Goal: Information Seeking & Learning: Learn about a topic

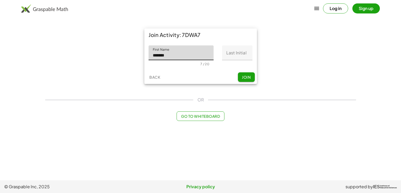
type input "*******"
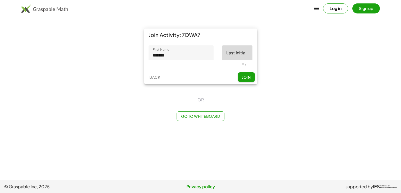
click at [242, 57] on input "Last Initial" at bounding box center [237, 52] width 30 height 15
type input "*"
click at [247, 75] on span "Join" at bounding box center [246, 77] width 9 height 5
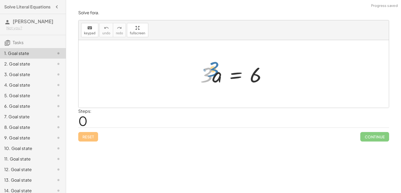
drag, startPoint x: 208, startPoint y: 76, endPoint x: 214, endPoint y: 70, distance: 8.4
click at [214, 70] on div at bounding box center [236, 74] width 76 height 27
click at [212, 78] on div at bounding box center [236, 74] width 76 height 27
drag, startPoint x: 210, startPoint y: 74, endPoint x: 273, endPoint y: 105, distance: 70.0
click at [273, 105] on div "· 3 · 3 · a = 6" at bounding box center [234, 74] width 310 height 68
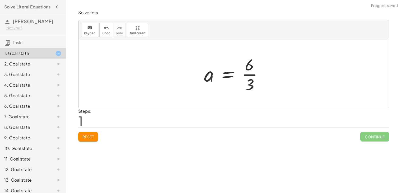
click at [252, 75] on div at bounding box center [236, 74] width 68 height 41
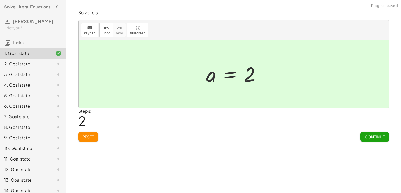
click at [370, 138] on span "Continue" at bounding box center [375, 137] width 20 height 5
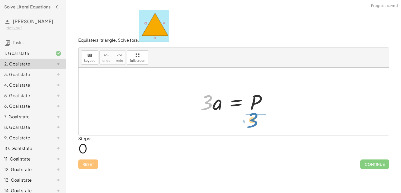
drag, startPoint x: 207, startPoint y: 105, endPoint x: 253, endPoint y: 123, distance: 49.3
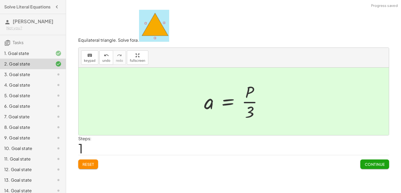
click at [0, 0] on div "Equilateral triangle. Solve for a . keyboard keypad undo undo redo redo fullscr…" at bounding box center [0, 0] width 0 height 0
click at [373, 165] on span "Continue" at bounding box center [375, 164] width 20 height 5
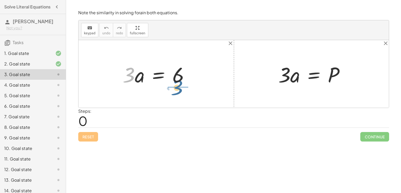
drag, startPoint x: 130, startPoint y: 79, endPoint x: 179, endPoint y: 92, distance: 51.1
click at [179, 92] on div "· 3 · 3 · a = 6 · 3 · a = P" at bounding box center [234, 74] width 310 height 68
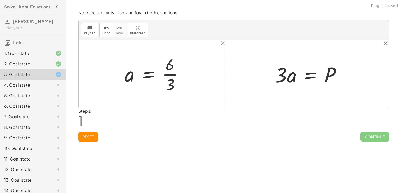
click at [179, 70] on div at bounding box center [156, 74] width 68 height 41
click at [171, 74] on div at bounding box center [154, 74] width 68 height 41
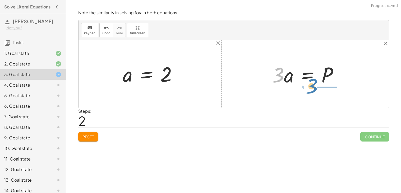
drag, startPoint x: 278, startPoint y: 76, endPoint x: 315, endPoint y: 88, distance: 39.1
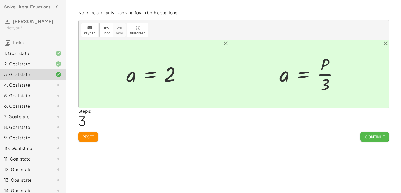
click at [373, 136] on span "Continue" at bounding box center [375, 137] width 20 height 5
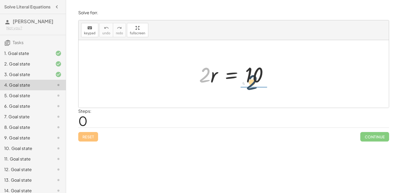
drag, startPoint x: 206, startPoint y: 74, endPoint x: 260, endPoint y: 83, distance: 54.3
click at [260, 83] on div at bounding box center [235, 74] width 79 height 27
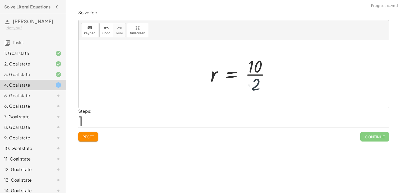
click at [253, 64] on div at bounding box center [242, 74] width 69 height 41
click at [247, 75] on div at bounding box center [235, 74] width 69 height 41
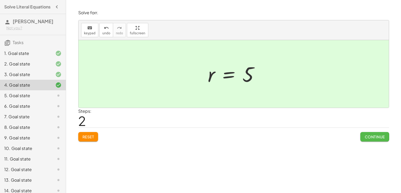
click at [373, 138] on span "Continue" at bounding box center [375, 137] width 20 height 5
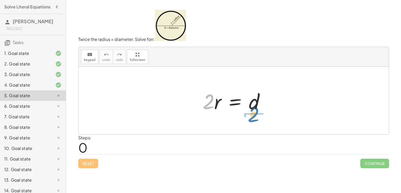
drag, startPoint x: 214, startPoint y: 105, endPoint x: 259, endPoint y: 118, distance: 47.4
click at [259, 118] on div "· 2 · 2 · r = d" at bounding box center [234, 101] width 310 height 68
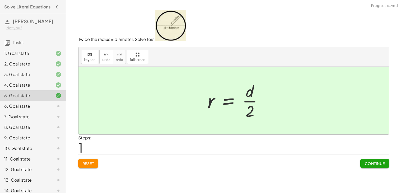
click at [255, 99] on div at bounding box center [237, 100] width 65 height 41
click at [375, 166] on span "Continue" at bounding box center [375, 163] width 20 height 5
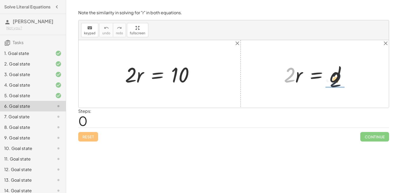
drag, startPoint x: 291, startPoint y: 77, endPoint x: 348, endPoint y: 85, distance: 58.2
click at [348, 85] on div at bounding box center [316, 74] width 71 height 27
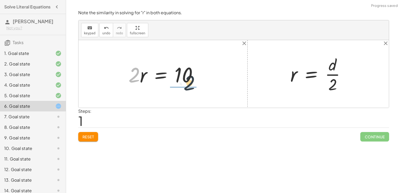
drag, startPoint x: 135, startPoint y: 75, endPoint x: 192, endPoint y: 83, distance: 57.4
click at [192, 83] on div at bounding box center [165, 74] width 79 height 27
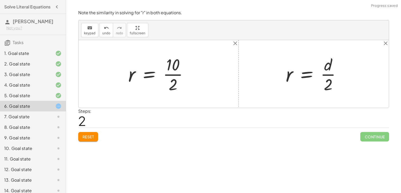
click at [173, 66] on div at bounding box center [160, 74] width 69 height 41
click at [173, 76] on div at bounding box center [160, 74] width 69 height 41
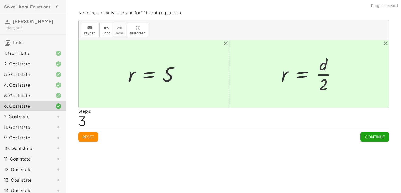
click at [370, 138] on span "Continue" at bounding box center [375, 137] width 20 height 5
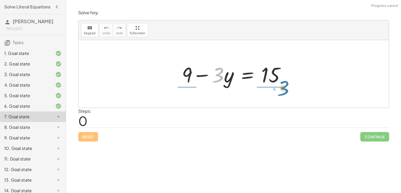
drag, startPoint x: 217, startPoint y: 77, endPoint x: 282, endPoint y: 90, distance: 66.1
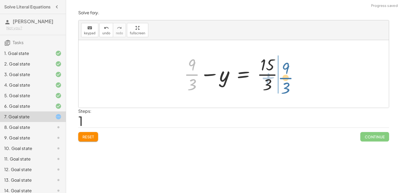
drag, startPoint x: 188, startPoint y: 75, endPoint x: 282, endPoint y: 79, distance: 93.9
click at [282, 79] on div at bounding box center [235, 74] width 108 height 41
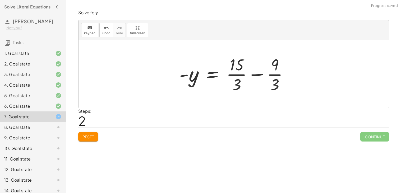
click at [271, 75] on div at bounding box center [236, 74] width 118 height 41
click at [233, 76] on div at bounding box center [234, 74] width 114 height 41
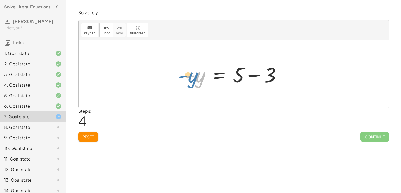
click at [197, 77] on div at bounding box center [235, 74] width 105 height 27
drag, startPoint x: 191, startPoint y: 76, endPoint x: 236, endPoint y: 77, distance: 45.5
click at [236, 77] on div at bounding box center [235, 74] width 105 height 27
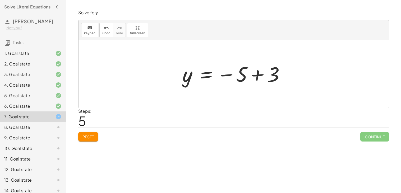
click at [257, 74] on div at bounding box center [235, 74] width 111 height 26
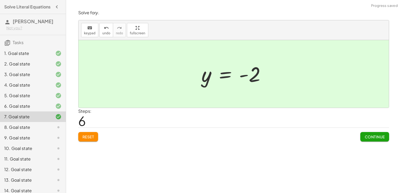
click at [369, 139] on span "Continue" at bounding box center [375, 137] width 20 height 5
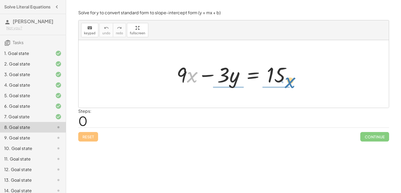
drag, startPoint x: 187, startPoint y: 75, endPoint x: 285, endPoint y: 80, distance: 98.3
click at [285, 80] on div at bounding box center [235, 74] width 123 height 27
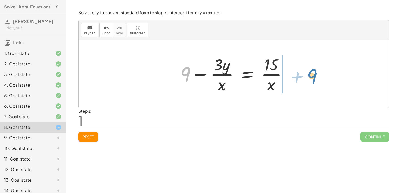
drag, startPoint x: 187, startPoint y: 79, endPoint x: 314, endPoint y: 81, distance: 127.2
click at [314, 81] on div "+ · 9 · x − · 3 · y = 15 + 9 + 9 − · 3 · y = 15 · x · · x" at bounding box center [234, 74] width 310 height 68
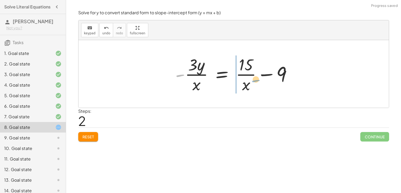
drag, startPoint x: 179, startPoint y: 76, endPoint x: 255, endPoint y: 82, distance: 76.9
click at [255, 82] on div at bounding box center [236, 74] width 126 height 41
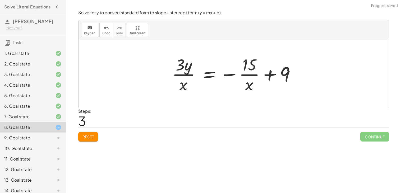
click at [184, 74] on div at bounding box center [236, 74] width 132 height 41
click at [257, 73] on div at bounding box center [236, 74] width 132 height 41
click at [270, 76] on div at bounding box center [236, 74] width 132 height 41
drag, startPoint x: 228, startPoint y: 76, endPoint x: 239, endPoint y: 85, distance: 14.2
click at [239, 85] on div at bounding box center [236, 74] width 132 height 41
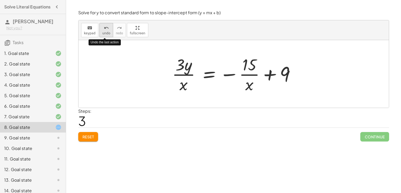
click at [102, 33] on span "undo" at bounding box center [106, 33] width 8 height 4
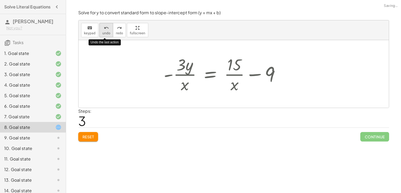
click at [102, 33] on span "undo" at bounding box center [106, 33] width 8 height 4
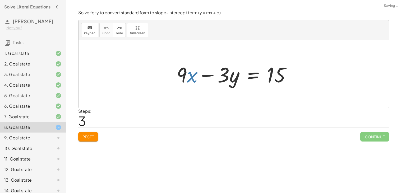
click at [87, 146] on div "Solve for a . keyboard keypad undo undo redo redo fullscreen · 3 · a = 6 a = · …" at bounding box center [233, 96] width 335 height 193
click at [87, 138] on span "Reset" at bounding box center [89, 137] width 12 height 5
click at [87, 138] on div "Reset Continue" at bounding box center [233, 135] width 311 height 14
drag, startPoint x: 181, startPoint y: 72, endPoint x: 178, endPoint y: 68, distance: 4.9
click at [178, 68] on div at bounding box center [235, 74] width 123 height 27
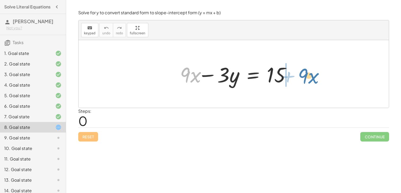
drag, startPoint x: 183, startPoint y: 75, endPoint x: 301, endPoint y: 76, distance: 118.2
click at [301, 76] on div "· 9 + · x + · 9 · x − · 3 · y = 15" at bounding box center [234, 74] width 310 height 68
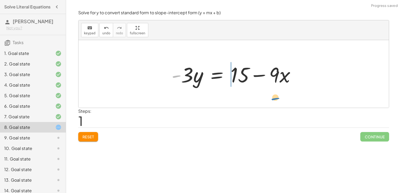
drag, startPoint x: 176, startPoint y: 77, endPoint x: 276, endPoint y: 100, distance: 101.7
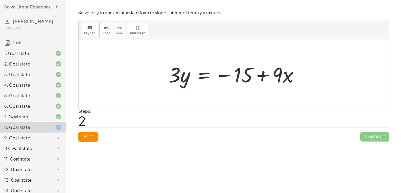
click at [247, 88] on div "+ · 9 · x − · 3 · y = 15 · - 3 · y = + 15 − · 9 · x · 9 · x · 3 · y = 15 − +" at bounding box center [234, 74] width 146 height 30
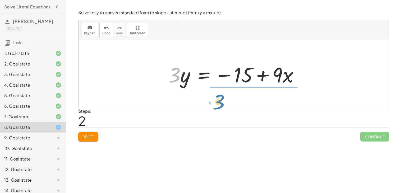
drag, startPoint x: 174, startPoint y: 78, endPoint x: 218, endPoint y: 105, distance: 51.7
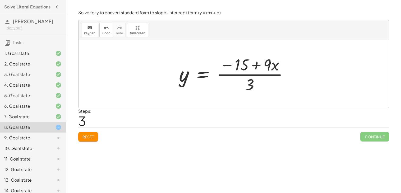
click at [249, 86] on div at bounding box center [236, 74] width 118 height 41
click at [253, 75] on div at bounding box center [236, 74] width 118 height 41
click at [0, 0] on div "Solve for y to convert standard form to slope-intercept form (y = mx + b) keybo…" at bounding box center [0, 0] width 0 height 0
click at [100, 138] on div "Reset Continue" at bounding box center [233, 135] width 311 height 14
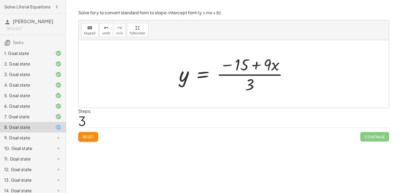
click at [86, 138] on span "Reset" at bounding box center [89, 137] width 12 height 5
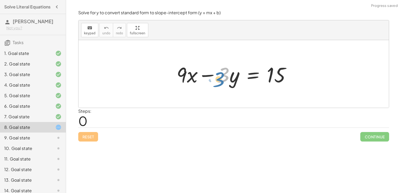
drag, startPoint x: 224, startPoint y: 76, endPoint x: 226, endPoint y: 73, distance: 3.8
click at [226, 73] on div at bounding box center [235, 74] width 123 height 27
drag, startPoint x: 209, startPoint y: 75, endPoint x: 216, endPoint y: 77, distance: 6.7
click at [216, 77] on div at bounding box center [235, 74] width 123 height 27
drag, startPoint x: 207, startPoint y: 76, endPoint x: 203, endPoint y: 75, distance: 4.1
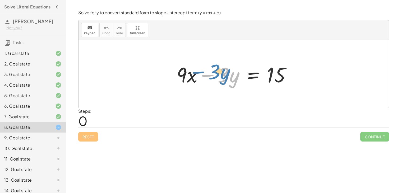
click at [203, 75] on div at bounding box center [235, 74] width 123 height 27
click at [226, 77] on div at bounding box center [235, 74] width 123 height 27
click at [203, 75] on div at bounding box center [235, 74] width 123 height 27
drag, startPoint x: 235, startPoint y: 82, endPoint x: 182, endPoint y: 79, distance: 52.7
click at [182, 79] on div at bounding box center [235, 74] width 123 height 27
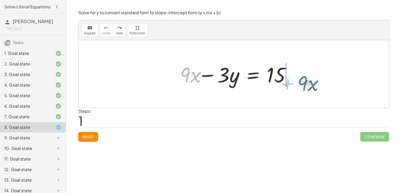
drag, startPoint x: 193, startPoint y: 78, endPoint x: 312, endPoint y: 84, distance: 119.7
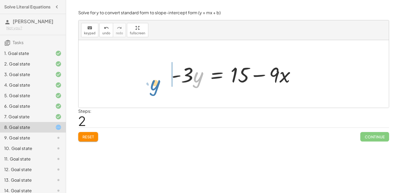
drag, startPoint x: 196, startPoint y: 80, endPoint x: 153, endPoint y: 88, distance: 43.8
click at [153, 88] on div "+ · 9 · x − · 3 · y = 15 · y · 9 · x · 3 · y = 15 - + −" at bounding box center [234, 74] width 310 height 68
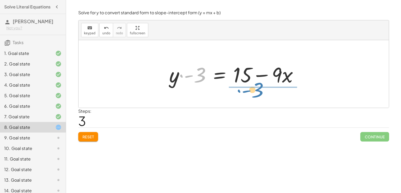
drag, startPoint x: 202, startPoint y: 80, endPoint x: 260, endPoint y: 95, distance: 60.4
click at [260, 95] on div "+ · 9 · x − · 3 · y = 15 · - 3 · y = + 15 − · 9 · x · - 3 · 9 · x · 3 · y = 15 …" at bounding box center [234, 74] width 310 height 68
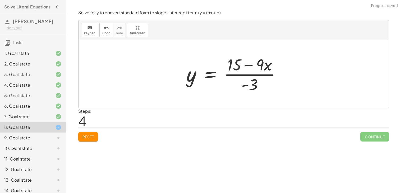
click at [248, 84] on div at bounding box center [235, 74] width 103 height 41
click at [90, 136] on span "Reset" at bounding box center [89, 137] width 12 height 5
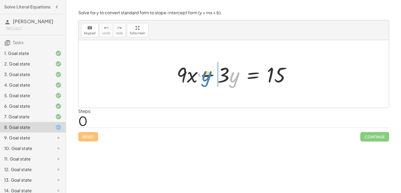
drag, startPoint x: 236, startPoint y: 79, endPoint x: 208, endPoint y: 77, distance: 27.8
click at [208, 77] on div at bounding box center [235, 74] width 123 height 27
click at [89, 139] on span "Reset" at bounding box center [89, 137] width 12 height 5
drag, startPoint x: 236, startPoint y: 81, endPoint x: 221, endPoint y: 83, distance: 15.4
click at [221, 83] on div at bounding box center [235, 74] width 123 height 27
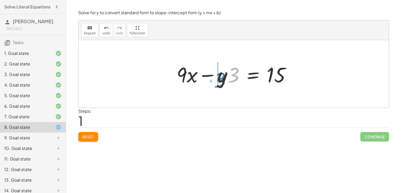
drag, startPoint x: 235, startPoint y: 75, endPoint x: 221, endPoint y: 80, distance: 14.7
click at [221, 80] on div at bounding box center [235, 74] width 123 height 27
drag, startPoint x: 225, startPoint y: 80, endPoint x: 228, endPoint y: 68, distance: 11.4
click at [228, 68] on div at bounding box center [235, 74] width 123 height 27
click at [89, 139] on span "Reset" at bounding box center [89, 137] width 12 height 5
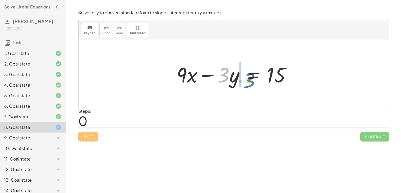
drag, startPoint x: 225, startPoint y: 76, endPoint x: 251, endPoint y: 81, distance: 26.2
click at [251, 81] on div at bounding box center [235, 74] width 123 height 27
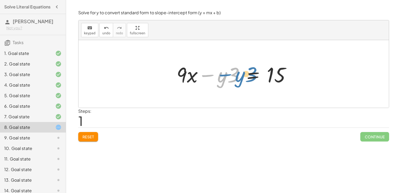
drag, startPoint x: 210, startPoint y: 76, endPoint x: 192, endPoint y: 79, distance: 18.3
click at [192, 79] on div at bounding box center [235, 74] width 123 height 27
click at [91, 136] on span "Reset" at bounding box center [89, 137] width 12 height 5
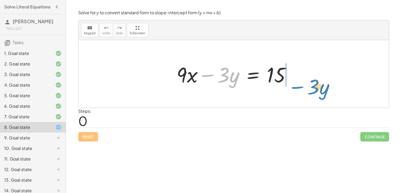
drag, startPoint x: 209, startPoint y: 76, endPoint x: 301, endPoint y: 88, distance: 92.3
click at [301, 88] on div "− · 3 · y + · 9 · x − · 3 · y = 15" at bounding box center [234, 74] width 310 height 68
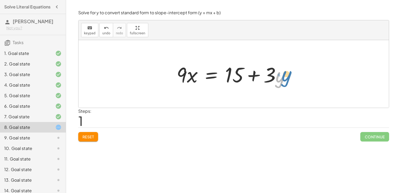
drag, startPoint x: 278, startPoint y: 80, endPoint x: 282, endPoint y: 80, distance: 4.0
click at [282, 80] on div at bounding box center [235, 74] width 123 height 27
drag, startPoint x: 187, startPoint y: 79, endPoint x: 244, endPoint y: 97, distance: 59.1
click at [244, 97] on div "+ · 9 · x − · 3 · y = 15 · x · 9 · x · 3 · y = 15 + +" at bounding box center [234, 74] width 310 height 68
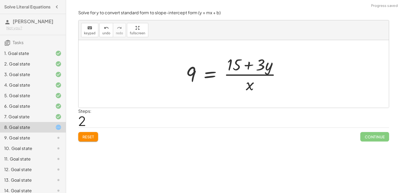
click at [0, 0] on div "Solve for y to convert standard form to slope-intercept form (y = mx + b) keybo…" at bounding box center [0, 0] width 0 height 0
click at [91, 132] on button "Reset" at bounding box center [88, 137] width 20 height 10
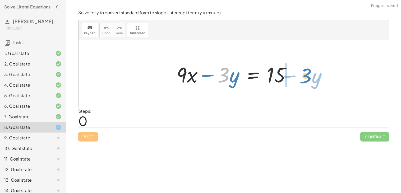
drag, startPoint x: 227, startPoint y: 77, endPoint x: 309, endPoint y: 78, distance: 82.8
click at [309, 78] on div "· 3 − · y + · 9 · x − · 3 · y = 15" at bounding box center [234, 74] width 310 height 68
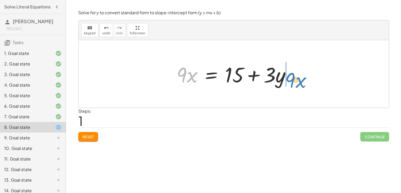
drag, startPoint x: 183, startPoint y: 76, endPoint x: 306, endPoint y: 77, distance: 123.0
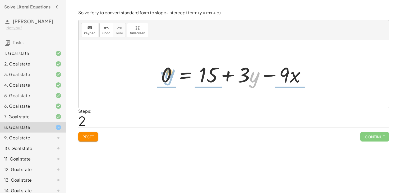
drag, startPoint x: 257, startPoint y: 79, endPoint x: 171, endPoint y: 76, distance: 85.5
click at [171, 76] on div at bounding box center [236, 74] width 154 height 27
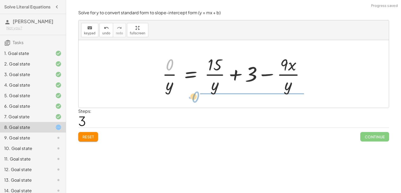
drag, startPoint x: 171, startPoint y: 68, endPoint x: 217, endPoint y: 107, distance: 60.5
click at [217, 107] on div "+ · 9 · x − · 3 · y = 15 · 9 · x = + 15 + · 3 · y 0 = + 15 + · 3 · y − · 9 · x …" at bounding box center [234, 74] width 310 height 68
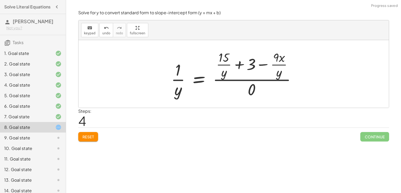
click at [88, 136] on span "Reset" at bounding box center [89, 137] width 12 height 5
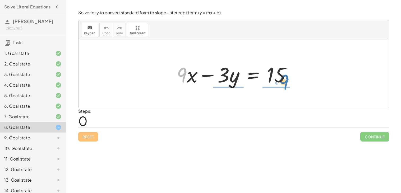
drag, startPoint x: 184, startPoint y: 74, endPoint x: 226, endPoint y: 86, distance: 43.6
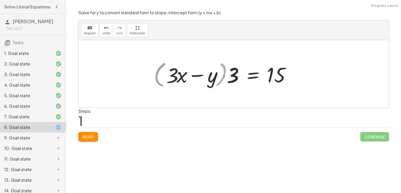
click at [226, 86] on div at bounding box center [224, 74] width 146 height 30
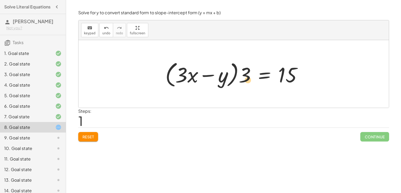
drag, startPoint x: 248, startPoint y: 80, endPoint x: 251, endPoint y: 85, distance: 5.9
click at [251, 85] on div at bounding box center [236, 74] width 146 height 30
click at [90, 25] on icon "keyboard" at bounding box center [89, 28] width 5 height 6
click at [90, 33] on span "keypad" at bounding box center [90, 33] width 12 height 4
click at [90, 32] on span "keypad" at bounding box center [90, 33] width 12 height 4
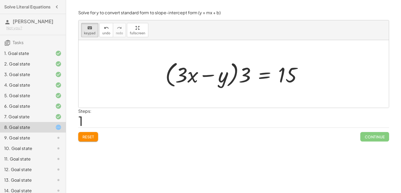
drag, startPoint x: 165, startPoint y: 88, endPoint x: 251, endPoint y: 98, distance: 87.1
click at [251, 98] on div "+ · 9 · x − · 3 · y = 15 + · 3 · 3 · x − · 3 · y = 15 + · · x − y = 15 3 · 3 · …" at bounding box center [234, 74] width 310 height 68
click at [0, 0] on div "Solve for y to convert standard form to slope-intercept form (y = mx + b) keybo…" at bounding box center [0, 0] width 0 height 0
click at [85, 140] on button "Reset" at bounding box center [88, 137] width 20 height 10
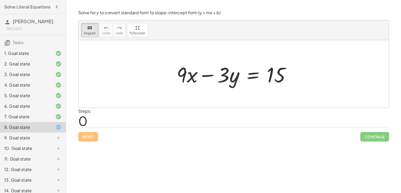
drag, startPoint x: 236, startPoint y: 79, endPoint x: 237, endPoint y: 91, distance: 12.2
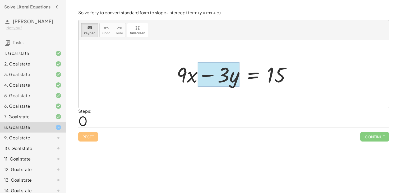
click at [232, 81] on div at bounding box center [219, 74] width 42 height 25
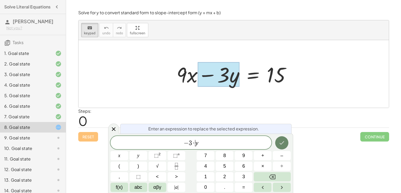
click at [280, 148] on button "Done" at bounding box center [281, 142] width 13 height 13
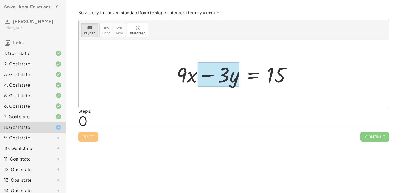
click at [236, 81] on div at bounding box center [219, 74] width 42 height 25
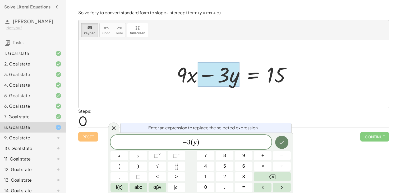
click at [282, 140] on icon "Done" at bounding box center [282, 142] width 6 height 6
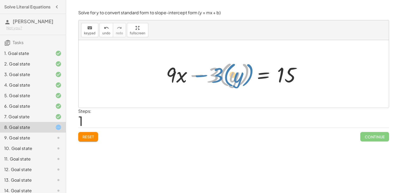
click at [199, 76] on div at bounding box center [235, 73] width 145 height 29
click at [91, 142] on button "Reset" at bounding box center [88, 137] width 20 height 10
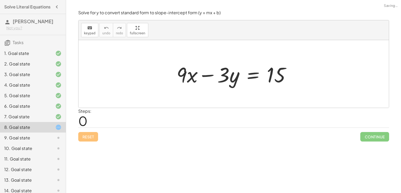
click at [89, 134] on div "Reset Continue" at bounding box center [233, 135] width 311 height 14
click at [85, 31] on button "keyboard keypad" at bounding box center [89, 30] width 17 height 14
click at [222, 75] on div at bounding box center [223, 74] width 12 height 25
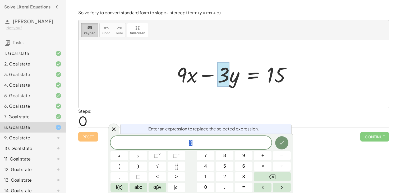
click at [84, 31] on button "keyboard keypad" at bounding box center [89, 30] width 17 height 14
click at [235, 77] on div at bounding box center [235, 74] width 123 height 27
click at [116, 128] on icon at bounding box center [114, 129] width 6 height 6
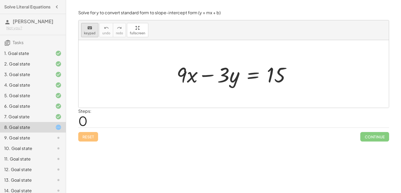
click at [84, 30] on div "keyboard" at bounding box center [90, 28] width 12 height 6
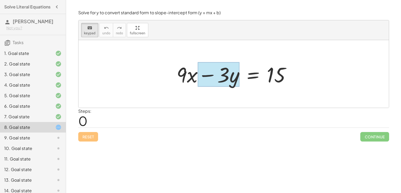
click at [233, 80] on div at bounding box center [219, 74] width 42 height 25
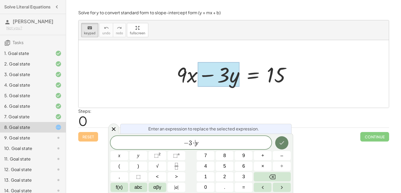
click at [284, 146] on button "Done" at bounding box center [281, 142] width 13 height 13
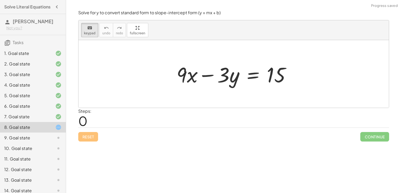
drag, startPoint x: 235, startPoint y: 77, endPoint x: 235, endPoint y: 89, distance: 12.2
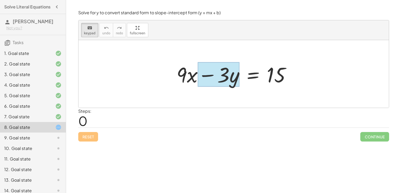
click at [236, 78] on div at bounding box center [219, 74] width 42 height 25
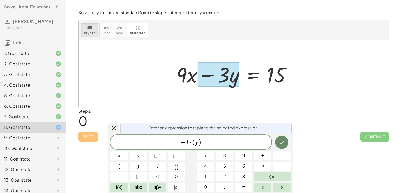
click at [279, 145] on icon "Done" at bounding box center [282, 142] width 6 height 6
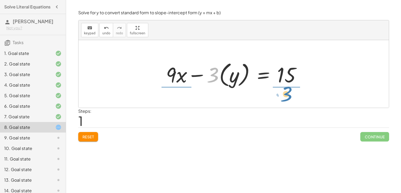
drag, startPoint x: 213, startPoint y: 79, endPoint x: 286, endPoint y: 98, distance: 75.7
click at [286, 98] on div "+ · 9 · x − · 3 · y = 15 · 3 + · 9 · x = 15 − · 3 · ( y )" at bounding box center [234, 74] width 310 height 68
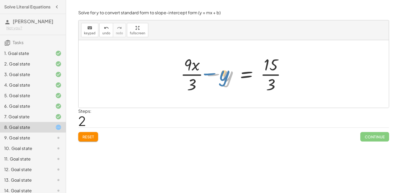
drag, startPoint x: 214, startPoint y: 74, endPoint x: 211, endPoint y: 74, distance: 3.0
click at [211, 74] on div at bounding box center [235, 74] width 115 height 41
click at [192, 67] on div at bounding box center [235, 74] width 115 height 41
click at [187, 62] on div at bounding box center [235, 74] width 115 height 41
drag, startPoint x: 175, startPoint y: 59, endPoint x: 202, endPoint y: 89, distance: 40.7
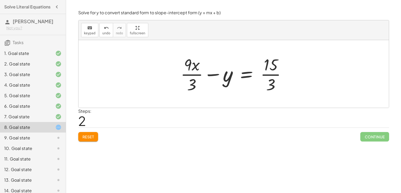
click at [202, 89] on div "+ · 9 · x − · 3 · y = 15 + · 9 · x − · 3 · ( y ) = 15 + · 9 · x = 15 − y · 3 · …" at bounding box center [234, 73] width 122 height 43
click at [187, 75] on div at bounding box center [235, 74] width 115 height 41
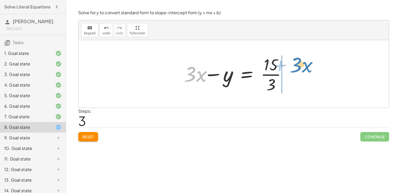
drag, startPoint x: 187, startPoint y: 76, endPoint x: 293, endPoint y: 70, distance: 106.5
click at [293, 70] on div "+ · 9 · x − · 3 · y = 15 + · 9 · x − · 3 · ( y ) = 15 + · 9 · x · 3 − y = · 15 …" at bounding box center [234, 73] width 122 height 43
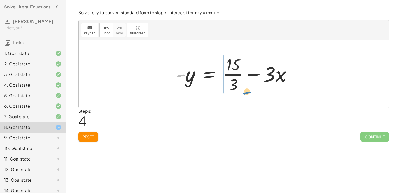
drag, startPoint x: 180, startPoint y: 74, endPoint x: 210, endPoint y: 86, distance: 31.9
click at [210, 86] on div at bounding box center [235, 74] width 125 height 41
drag, startPoint x: 181, startPoint y: 74, endPoint x: 228, endPoint y: 75, distance: 47.3
click at [228, 75] on div at bounding box center [235, 74] width 125 height 41
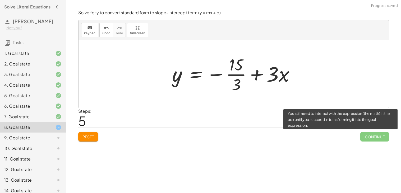
click at [377, 137] on span "Continue" at bounding box center [374, 137] width 29 height 10
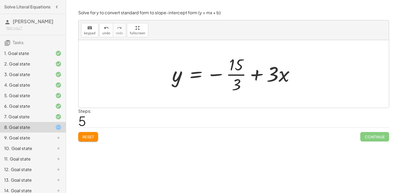
click at [86, 140] on button "Reset" at bounding box center [88, 137] width 20 height 10
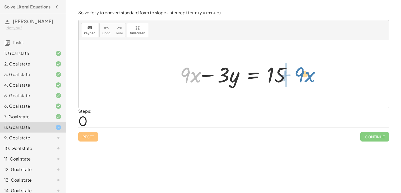
drag, startPoint x: 184, startPoint y: 77, endPoint x: 299, endPoint y: 76, distance: 114.8
click at [299, 76] on div "· 9 + · x + · 9 · x − · 3 · y = 15" at bounding box center [234, 74] width 130 height 30
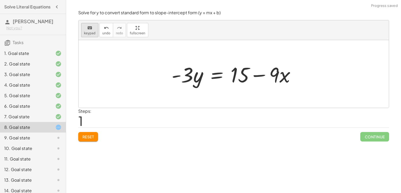
click at [90, 30] on icon "keyboard" at bounding box center [89, 28] width 5 height 6
click at [194, 82] on div at bounding box center [188, 74] width 32 height 25
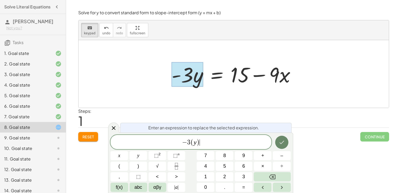
click at [280, 141] on icon "Done" at bounding box center [282, 142] width 6 height 6
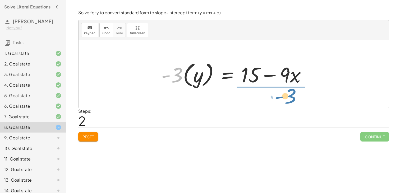
drag, startPoint x: 178, startPoint y: 77, endPoint x: 291, endPoint y: 98, distance: 115.4
click at [291, 98] on div "+ · 9 · x − · 3 · y = 15 · - 3 · y = + 15 − · 9 · x · - 3 · 9 · x = 15 + − · - …" at bounding box center [234, 74] width 310 height 68
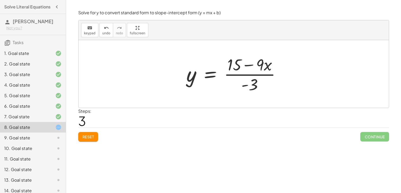
click at [39, 118] on div "7. Goal state" at bounding box center [25, 117] width 43 height 6
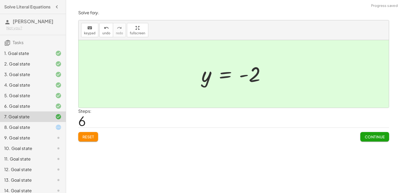
click at [47, 126] on div at bounding box center [54, 127] width 15 height 6
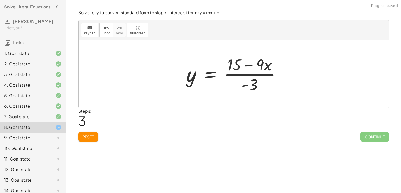
click at [256, 76] on div at bounding box center [235, 74] width 103 height 41
click at [252, 85] on div at bounding box center [235, 74] width 103 height 41
drag, startPoint x: 245, startPoint y: 86, endPoint x: 226, endPoint y: 72, distance: 23.7
click at [226, 72] on div at bounding box center [235, 74] width 103 height 41
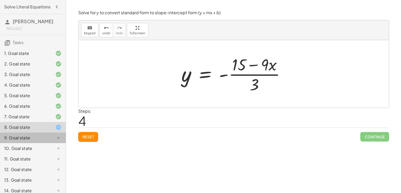
click at [30, 139] on div "9. Goal state" at bounding box center [25, 138] width 43 height 6
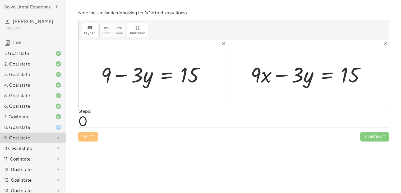
click at [35, 127] on div "8. Goal state" at bounding box center [25, 127] width 43 height 6
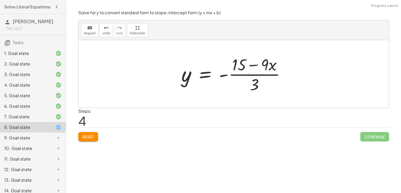
click at [47, 116] on div at bounding box center [54, 117] width 15 height 6
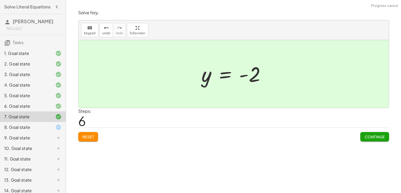
click at [83, 132] on button "Reset" at bounding box center [88, 137] width 20 height 10
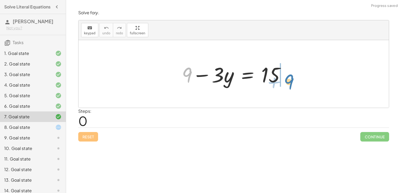
drag, startPoint x: 190, startPoint y: 75, endPoint x: 292, endPoint y: 82, distance: 102.6
click at [292, 82] on div "+ 9 + 9 − · 3 · y = 15" at bounding box center [233, 74] width 119 height 30
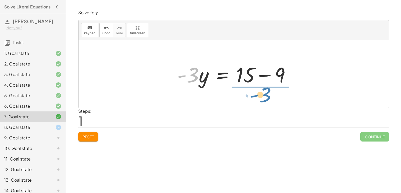
drag, startPoint x: 194, startPoint y: 77, endPoint x: 267, endPoint y: 96, distance: 75.2
click at [267, 96] on div "+ 9 − · 3 · y = 15 · - 3 9 · 3 · y = 15 - + −" at bounding box center [234, 74] width 310 height 68
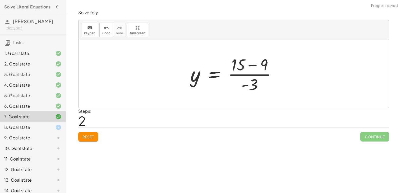
click at [35, 129] on div "8. Goal state" at bounding box center [25, 127] width 43 height 6
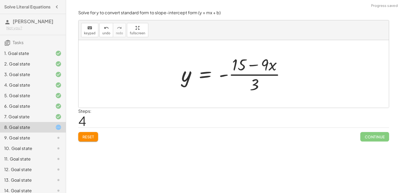
click at [90, 139] on span "Reset" at bounding box center [89, 137] width 12 height 5
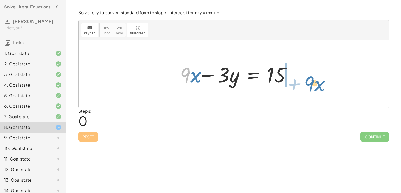
drag, startPoint x: 182, startPoint y: 76, endPoint x: 307, endPoint y: 85, distance: 125.1
click at [307, 85] on div "· 9 + · x − · 3 · y + · 9 · x − · 3 · y = 15" at bounding box center [234, 74] width 310 height 68
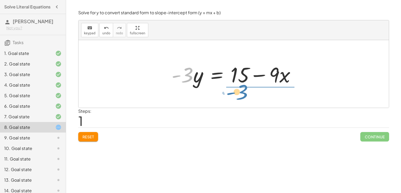
drag, startPoint x: 187, startPoint y: 77, endPoint x: 242, endPoint y: 94, distance: 57.9
click at [242, 94] on div "+ · 9 · x − · 3 · y = 15 · - 3 · 9 · x · 3 · y = 15 - + −" at bounding box center [234, 74] width 310 height 68
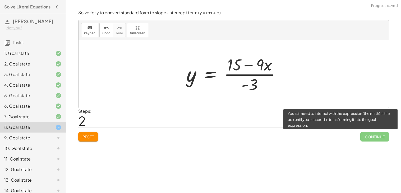
click at [362, 142] on span "Continue" at bounding box center [374, 137] width 29 height 10
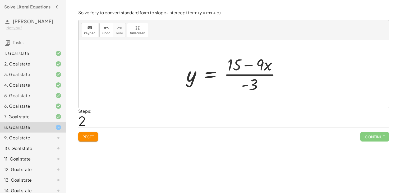
click at [236, 75] on div at bounding box center [235, 74] width 103 height 41
click at [29, 115] on div "7. Goal state" at bounding box center [25, 117] width 43 height 6
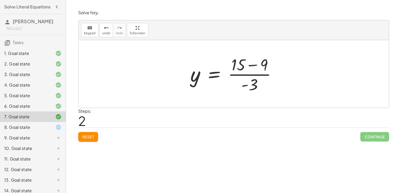
click at [241, 75] on div at bounding box center [235, 74] width 95 height 41
click at [245, 87] on div at bounding box center [235, 74] width 95 height 41
click at [90, 135] on span "Reset" at bounding box center [89, 137] width 12 height 5
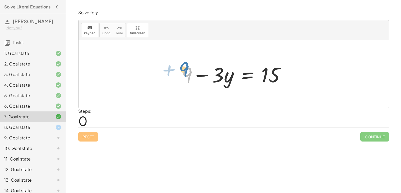
drag, startPoint x: 189, startPoint y: 76, endPoint x: 195, endPoint y: 73, distance: 6.6
click at [195, 73] on div at bounding box center [235, 74] width 113 height 27
drag, startPoint x: 221, startPoint y: 79, endPoint x: 271, endPoint y: 100, distance: 53.5
click at [271, 100] on div "· 3 − · y + 9 − · 3 · y = 15" at bounding box center [234, 74] width 310 height 68
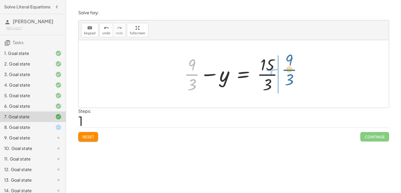
drag, startPoint x: 195, startPoint y: 76, endPoint x: 301, endPoint y: 74, distance: 106.1
click at [301, 74] on div "+ 9 − · 3 · y = 15 + · 9 · 3 + 9 − y = 15 · · 3 · · 3" at bounding box center [234, 74] width 310 height 68
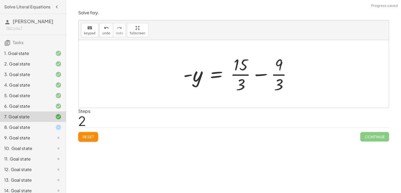
click at [303, 76] on div at bounding box center [234, 74] width 310 height 68
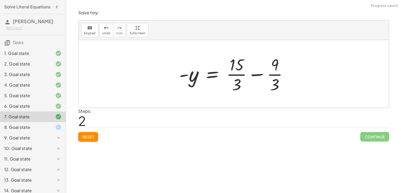
click at [277, 74] on div at bounding box center [236, 74] width 118 height 41
click at [239, 75] on div at bounding box center [234, 74] width 114 height 41
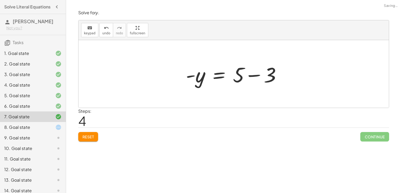
click at [40, 128] on div "8. Goal state" at bounding box center [25, 127] width 43 height 6
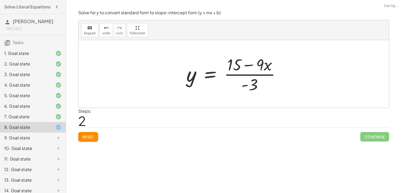
click at [94, 139] on span "Reset" at bounding box center [89, 137] width 12 height 5
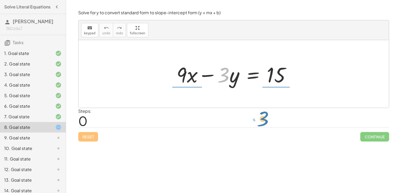
drag, startPoint x: 225, startPoint y: 76, endPoint x: 265, endPoint y: 121, distance: 59.4
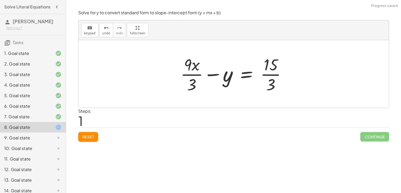
click at [277, 75] on div at bounding box center [235, 74] width 115 height 41
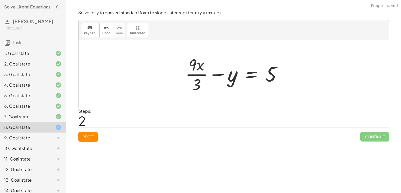
click at [196, 76] on div at bounding box center [236, 74] width 106 height 41
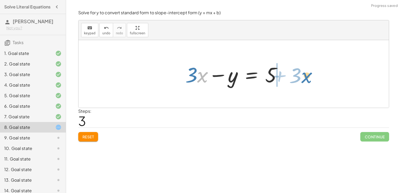
drag, startPoint x: 201, startPoint y: 78, endPoint x: 306, endPoint y: 78, distance: 105.5
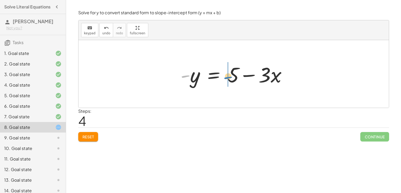
drag, startPoint x: 186, startPoint y: 77, endPoint x: 228, endPoint y: 78, distance: 42.1
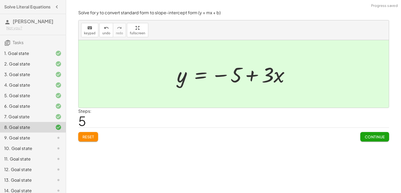
click at [376, 139] on span "Continue" at bounding box center [375, 137] width 20 height 5
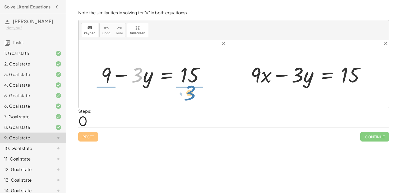
drag, startPoint x: 136, startPoint y: 77, endPoint x: 189, endPoint y: 95, distance: 55.9
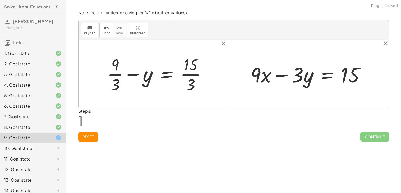
click at [113, 76] on div at bounding box center [159, 74] width 108 height 41
click at [192, 75] on div at bounding box center [161, 74] width 105 height 41
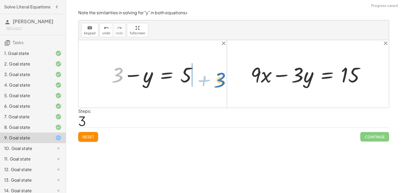
drag, startPoint x: 119, startPoint y: 77, endPoint x: 221, endPoint y: 82, distance: 102.7
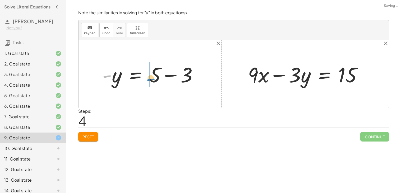
drag, startPoint x: 109, startPoint y: 77, endPoint x: 154, endPoint y: 80, distance: 44.5
click at [154, 80] on div at bounding box center [152, 74] width 105 height 27
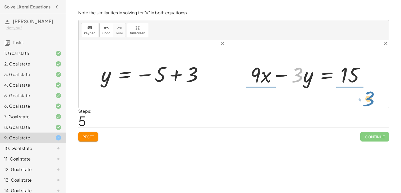
drag, startPoint x: 301, startPoint y: 78, endPoint x: 373, endPoint y: 102, distance: 75.3
click at [373, 102] on div "+ 9 − · 3 · y = 15 + · 9 · 3 − y = · 15 · 3 + 3 − y = · 15 · 3 + 3 − y = 5 - y …" at bounding box center [234, 74] width 310 height 68
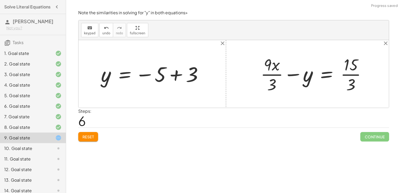
click at [273, 75] on div at bounding box center [315, 74] width 115 height 41
click at [349, 77] on div at bounding box center [316, 74] width 116 height 41
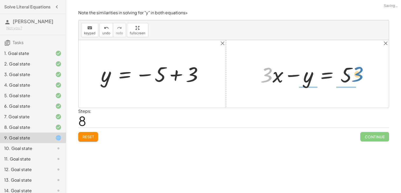
drag, startPoint x: 272, startPoint y: 79, endPoint x: 367, endPoint y: 79, distance: 95.2
click at [367, 79] on div "+ 9 − · 3 · y = 15 + · 9 · 3 − y = · 15 · 3 + 3 − y = · 15 · 3 + 3 − y = 5 - y …" at bounding box center [234, 74] width 310 height 68
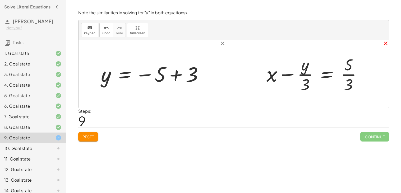
click at [385, 43] on icon "close" at bounding box center [386, 43] width 6 height 6
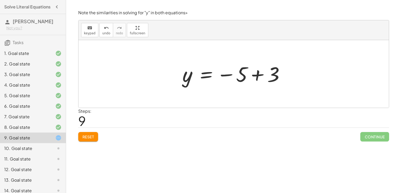
click at [87, 130] on div "Reset Continue" at bounding box center [233, 135] width 311 height 14
click at [89, 138] on span "Reset" at bounding box center [89, 137] width 12 height 5
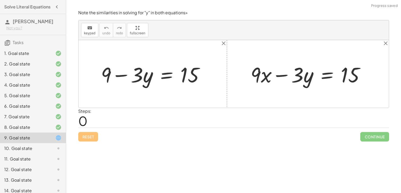
click at [299, 74] on div at bounding box center [309, 74] width 123 height 27
drag, startPoint x: 299, startPoint y: 74, endPoint x: 359, endPoint y: 93, distance: 63.0
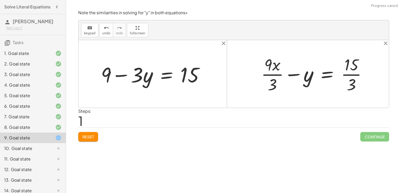
click at [274, 74] on div at bounding box center [316, 74] width 115 height 41
click at [352, 75] on div at bounding box center [317, 74] width 116 height 41
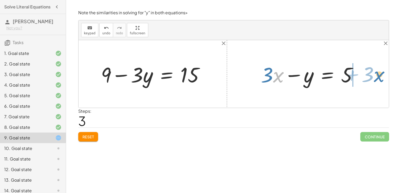
drag, startPoint x: 277, startPoint y: 76, endPoint x: 378, endPoint y: 75, distance: 100.8
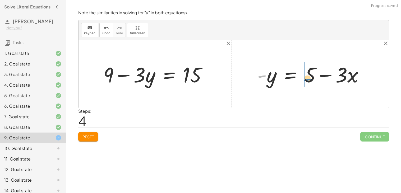
drag, startPoint x: 261, startPoint y: 76, endPoint x: 307, endPoint y: 80, distance: 45.9
click at [307, 80] on div at bounding box center [313, 74] width 116 height 27
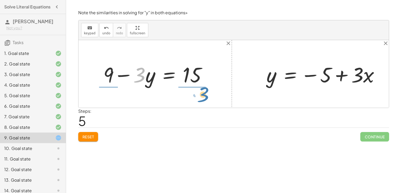
drag, startPoint x: 141, startPoint y: 81, endPoint x: 205, endPoint y: 100, distance: 66.7
click at [205, 100] on div "· 3 − · y + 9 − · 3 · y = 15 + · 9 · x − · 3 · y = 15 + · 9 · x · 3 − y = · 15 …" at bounding box center [234, 74] width 310 height 68
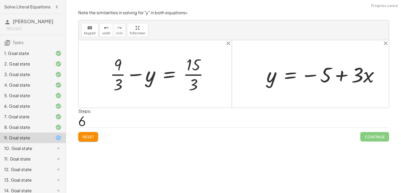
click at [120, 75] on div at bounding box center [161, 74] width 108 height 41
click at [193, 73] on div at bounding box center [163, 74] width 105 height 41
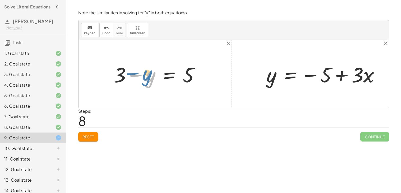
click at [137, 74] on div at bounding box center [158, 74] width 95 height 27
drag, startPoint x: 122, startPoint y: 79, endPoint x: 215, endPoint y: 81, distance: 93.1
click at [215, 81] on div "+ 9 − · 3 · y = 15 + · 9 · 3 − y = · 15 · 3 + 3 − y = · 15 · 3 + 3 + − y = 3 5 …" at bounding box center [234, 74] width 310 height 68
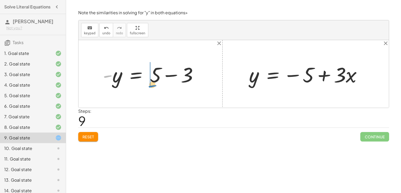
drag, startPoint x: 106, startPoint y: 77, endPoint x: 151, endPoint y: 86, distance: 46.0
click at [151, 86] on div at bounding box center [152, 74] width 105 height 27
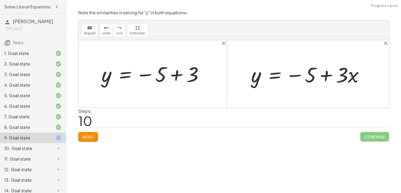
click at [179, 76] on div at bounding box center [154, 74] width 111 height 26
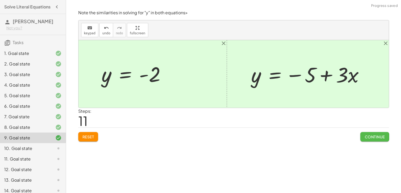
click at [372, 139] on span "Continue" at bounding box center [375, 137] width 20 height 5
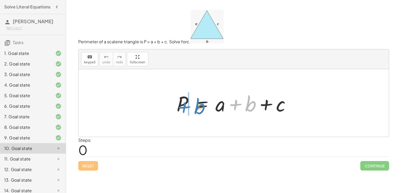
drag, startPoint x: 254, startPoint y: 106, endPoint x: 203, endPoint y: 108, distance: 51.1
click at [203, 108] on div at bounding box center [235, 103] width 123 height 27
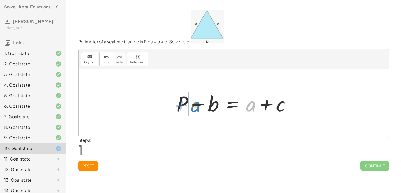
drag, startPoint x: 248, startPoint y: 106, endPoint x: 193, endPoint y: 107, distance: 55.5
click at [193, 107] on div at bounding box center [235, 103] width 123 height 27
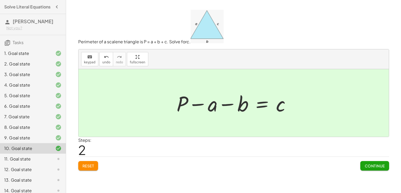
click at [365, 163] on button "Continue" at bounding box center [374, 166] width 29 height 10
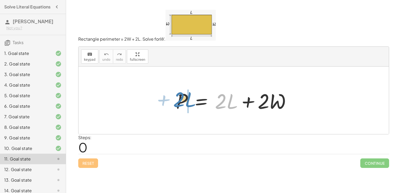
drag, startPoint x: 227, startPoint y: 105, endPoint x: 186, endPoint y: 103, distance: 41.0
click at [186, 103] on div at bounding box center [233, 100] width 121 height 27
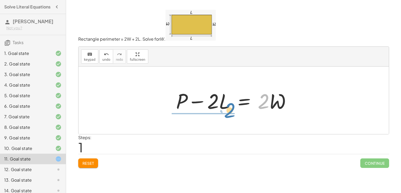
drag, startPoint x: 262, startPoint y: 107, endPoint x: 228, endPoint y: 116, distance: 35.0
click at [228, 116] on div "P = + · 2 · L + · 2 · W · 2 P = · 2 · L · 2 · W + −" at bounding box center [234, 101] width 310 height 68
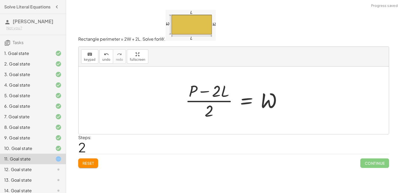
click at [221, 102] on div at bounding box center [236, 100] width 106 height 41
click at [93, 165] on span "Reset" at bounding box center [89, 163] width 12 height 5
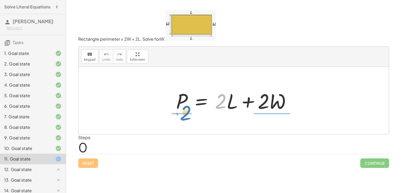
drag, startPoint x: 221, startPoint y: 103, endPoint x: 185, endPoint y: 116, distance: 38.3
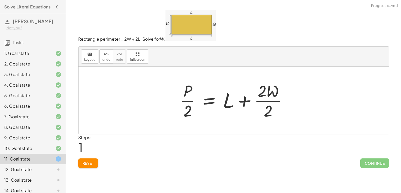
click at [273, 101] on div at bounding box center [235, 100] width 117 height 41
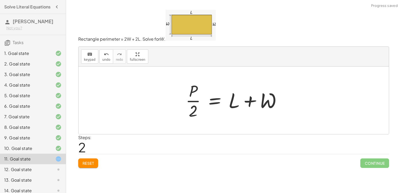
click at [191, 102] on div at bounding box center [236, 100] width 106 height 41
drag, startPoint x: 237, startPoint y: 107, endPoint x: 208, endPoint y: 104, distance: 28.4
click at [208, 104] on div at bounding box center [236, 100] width 106 height 41
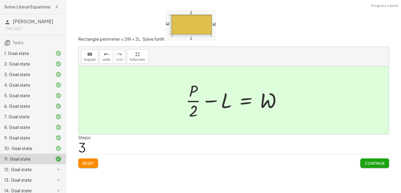
click at [374, 162] on span "Continue" at bounding box center [375, 163] width 20 height 5
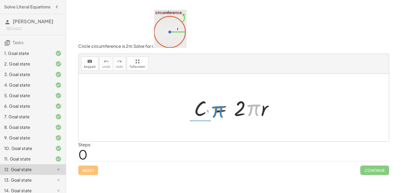
drag, startPoint x: 249, startPoint y: 113, endPoint x: 214, endPoint y: 114, distance: 35.5
click at [214, 114] on div at bounding box center [235, 107] width 88 height 27
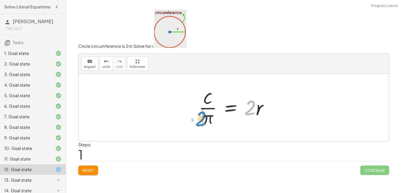
drag, startPoint x: 246, startPoint y: 113, endPoint x: 197, endPoint y: 124, distance: 50.5
click at [197, 124] on div at bounding box center [235, 107] width 79 height 41
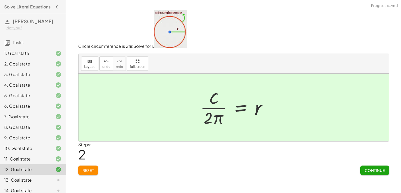
click at [372, 174] on button "Continue" at bounding box center [374, 171] width 29 height 10
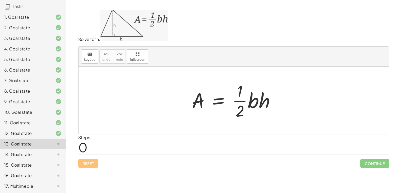
scroll to position [36, 0]
drag, startPoint x: 244, startPoint y: 102, endPoint x: 192, endPoint y: 97, distance: 52.0
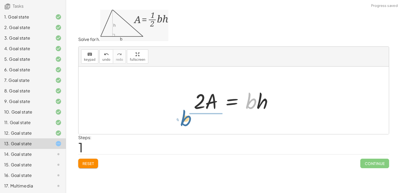
drag, startPoint x: 249, startPoint y: 105, endPoint x: 196, endPoint y: 118, distance: 54.1
click at [196, 118] on div "A = · · 1 · 2 · b · h · b A = · 2 · b · h ·" at bounding box center [234, 101] width 310 height 68
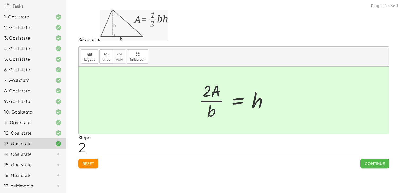
click at [374, 167] on button "Continue" at bounding box center [374, 164] width 29 height 10
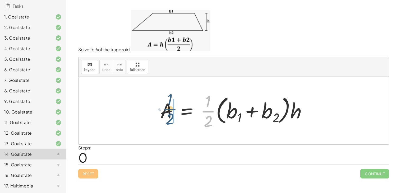
drag, startPoint x: 212, startPoint y: 112, endPoint x: 173, endPoint y: 110, distance: 38.7
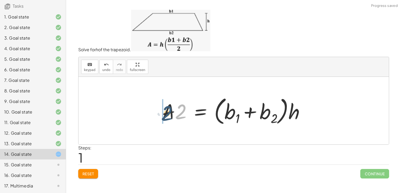
drag, startPoint x: 182, startPoint y: 112, endPoint x: 167, endPoint y: 113, distance: 14.4
click at [167, 113] on div at bounding box center [236, 110] width 152 height 33
click at [91, 171] on button "Reset" at bounding box center [88, 174] width 20 height 10
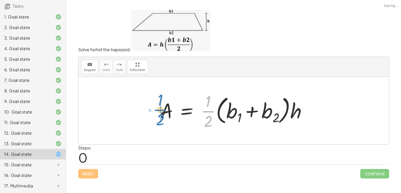
drag, startPoint x: 208, startPoint y: 112, endPoint x: 161, endPoint y: 111, distance: 47.9
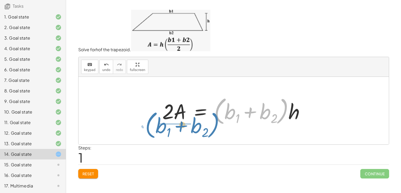
drag, startPoint x: 286, startPoint y: 106, endPoint x: 217, endPoint y: 120, distance: 70.4
click at [217, 120] on div at bounding box center [236, 110] width 152 height 33
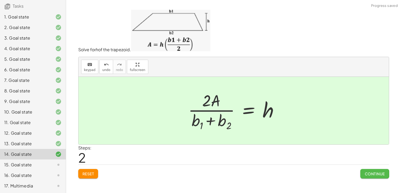
click at [372, 176] on button "Continue" at bounding box center [374, 174] width 29 height 10
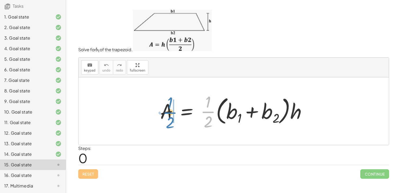
drag, startPoint x: 211, startPoint y: 112, endPoint x: 173, endPoint y: 112, distance: 38.1
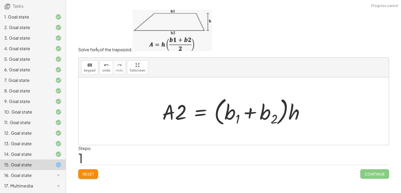
click at [88, 175] on span "Reset" at bounding box center [89, 174] width 12 height 5
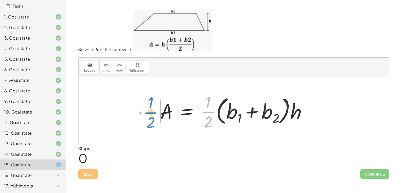
drag, startPoint x: 210, startPoint y: 112, endPoint x: 154, endPoint y: 114, distance: 56.6
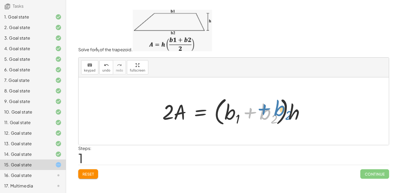
drag, startPoint x: 252, startPoint y: 113, endPoint x: 262, endPoint y: 110, distance: 9.9
click at [262, 110] on div at bounding box center [236, 111] width 152 height 33
click at [86, 178] on button "Reset" at bounding box center [88, 175] width 20 height 10
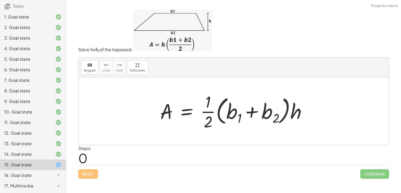
click at [211, 113] on div at bounding box center [236, 111] width 156 height 41
drag, startPoint x: 208, startPoint y: 112, endPoint x: 240, endPoint y: 109, distance: 31.6
click at [240, 109] on div at bounding box center [236, 111] width 156 height 41
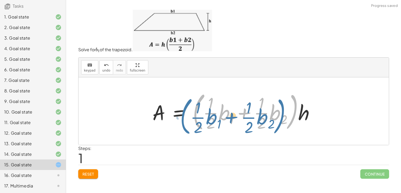
drag, startPoint x: 196, startPoint y: 118, endPoint x: 192, endPoint y: 117, distance: 4.0
click at [192, 117] on div at bounding box center [236, 111] width 172 height 44
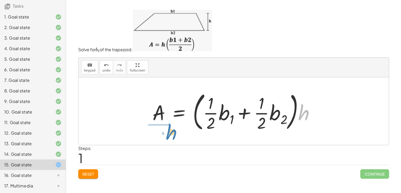
drag, startPoint x: 307, startPoint y: 112, endPoint x: 173, endPoint y: 132, distance: 135.0
click at [173, 132] on div at bounding box center [236, 111] width 172 height 44
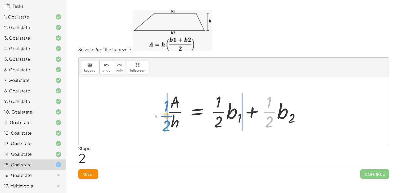
drag, startPoint x: 269, startPoint y: 113, endPoint x: 166, endPoint y: 117, distance: 102.9
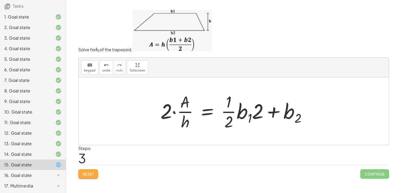
click at [93, 173] on span "Reset" at bounding box center [89, 174] width 12 height 5
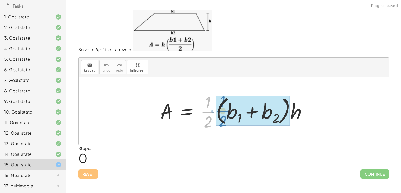
drag, startPoint x: 209, startPoint y: 113, endPoint x: 226, endPoint y: 112, distance: 16.4
click at [226, 112] on div at bounding box center [236, 111] width 156 height 41
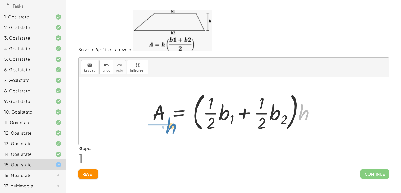
drag, startPoint x: 304, startPoint y: 112, endPoint x: 172, endPoint y: 125, distance: 133.4
click at [172, 125] on div at bounding box center [236, 111] width 172 height 44
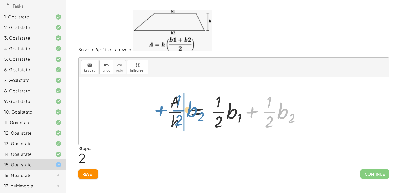
drag, startPoint x: 253, startPoint y: 113, endPoint x: 162, endPoint y: 111, distance: 90.4
click at [162, 111] on div "A = · · 1 · 2 · ( + b 1 + b 2 ) · h A = · ( + · · 1 · 2 · b 1 + · · 1 · 2 · b 2…" at bounding box center [234, 111] width 150 height 43
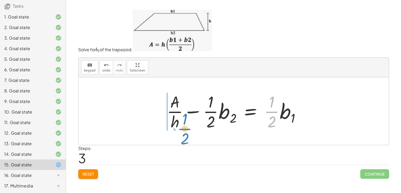
drag, startPoint x: 269, startPoint y: 112, endPoint x: 182, endPoint y: 129, distance: 89.1
click at [182, 129] on div at bounding box center [235, 111] width 143 height 41
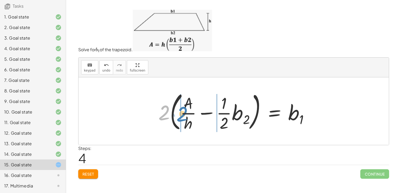
drag, startPoint x: 165, startPoint y: 118, endPoint x: 183, endPoint y: 120, distance: 18.3
click at [183, 120] on div at bounding box center [236, 111] width 160 height 44
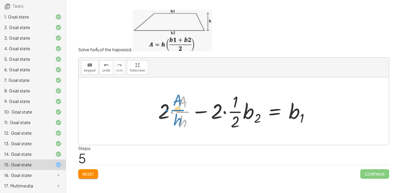
drag, startPoint x: 181, startPoint y: 113, endPoint x: 175, endPoint y: 112, distance: 6.0
click at [175, 112] on div at bounding box center [235, 111] width 161 height 41
click at [171, 112] on div at bounding box center [235, 111] width 161 height 41
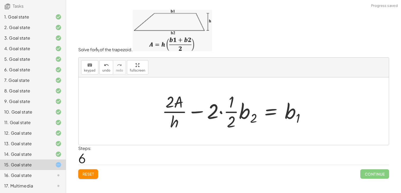
click at [221, 113] on div at bounding box center [235, 111] width 153 height 41
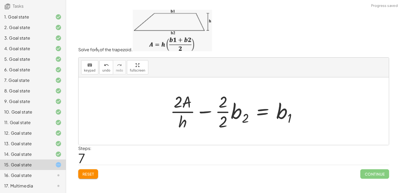
click at [204, 113] on div at bounding box center [236, 111] width 136 height 41
drag, startPoint x: 236, startPoint y: 117, endPoint x: 213, endPoint y: 118, distance: 23.3
click at [213, 118] on div at bounding box center [236, 111] width 136 height 41
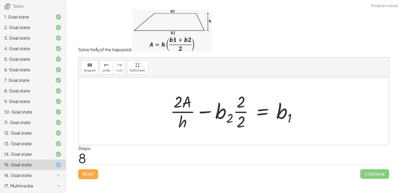
click at [87, 173] on span "Reset" at bounding box center [89, 174] width 12 height 5
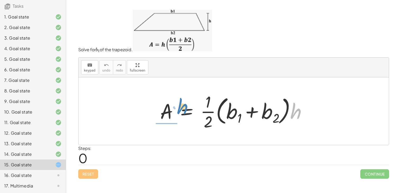
drag, startPoint x: 296, startPoint y: 114, endPoint x: 182, endPoint y: 110, distance: 113.5
click at [182, 110] on div at bounding box center [236, 111] width 156 height 41
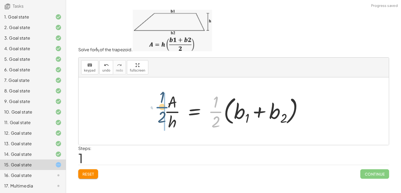
drag, startPoint x: 217, startPoint y: 113, endPoint x: 163, endPoint y: 108, distance: 54.2
click at [163, 108] on div at bounding box center [236, 111] width 148 height 41
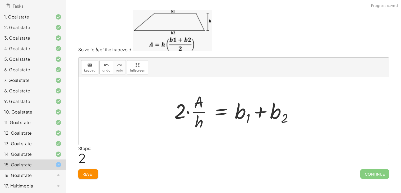
click at [189, 112] on div at bounding box center [236, 111] width 129 height 41
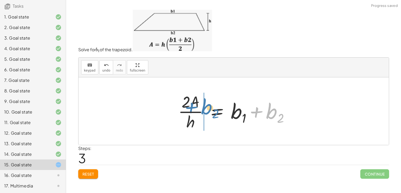
drag, startPoint x: 256, startPoint y: 111, endPoint x: 191, endPoint y: 105, distance: 65.0
click at [191, 105] on div at bounding box center [236, 111] width 121 height 41
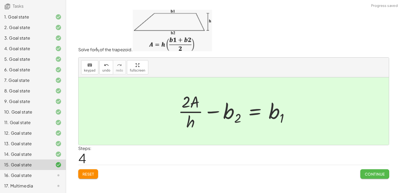
click at [365, 173] on span "Continue" at bounding box center [375, 174] width 20 height 5
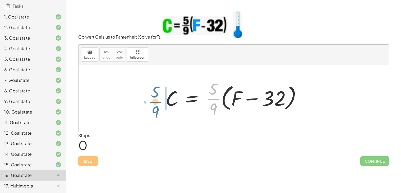
drag, startPoint x: 215, startPoint y: 101, endPoint x: 157, endPoint y: 104, distance: 58.0
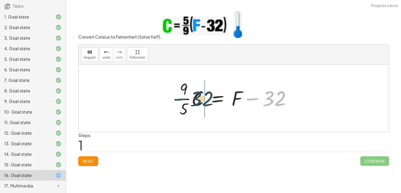
drag, startPoint x: 256, startPoint y: 99, endPoint x: 190, endPoint y: 98, distance: 66.1
click at [190, 98] on div at bounding box center [235, 98] width 125 height 41
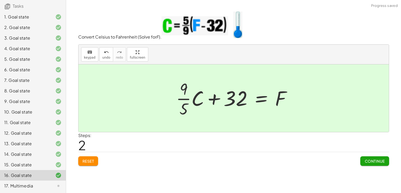
click at [374, 161] on span "Continue" at bounding box center [375, 161] width 20 height 5
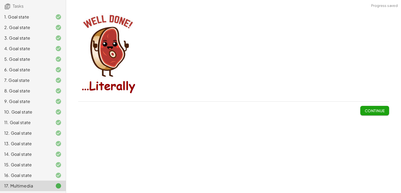
click at [381, 110] on span "Continue" at bounding box center [375, 110] width 20 height 5
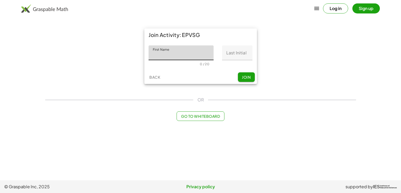
type input "*"
type input "*******"
click at [230, 54] on input "Last Initial" at bounding box center [237, 52] width 30 height 15
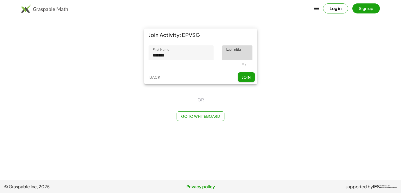
type input "*"
click at [249, 82] on div "Back Join" at bounding box center [200, 77] width 113 height 14
click at [248, 80] on button "Join" at bounding box center [246, 77] width 17 height 10
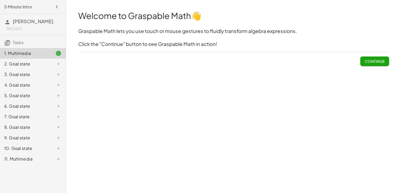
click at [14, 29] on div "Not you?" at bounding box center [33, 27] width 55 height 5
click at [51, 24] on h3 "[PERSON_NAME] Not you?" at bounding box center [33, 24] width 66 height 21
click at [43, 66] on div "2. Goal state" at bounding box center [25, 64] width 43 height 6
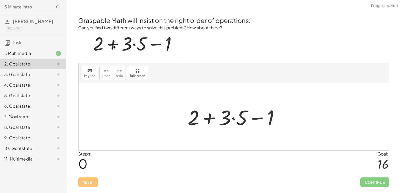
click at [41, 75] on div "3. Goal state" at bounding box center [25, 74] width 43 height 6
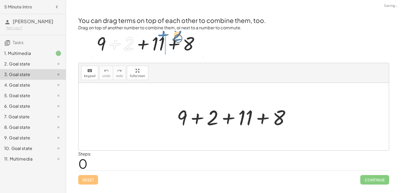
click at [40, 87] on div "4. Goal state" at bounding box center [25, 85] width 43 height 6
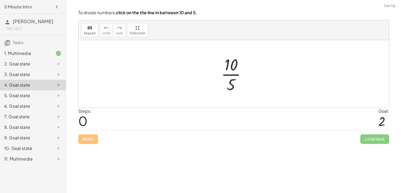
click at [40, 94] on div "5. Goal state" at bounding box center [25, 96] width 43 height 6
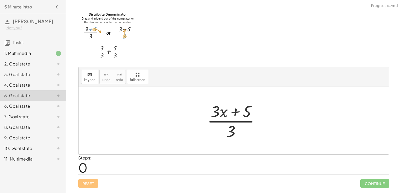
click at [34, 103] on div "6. Goal state" at bounding box center [25, 106] width 43 height 6
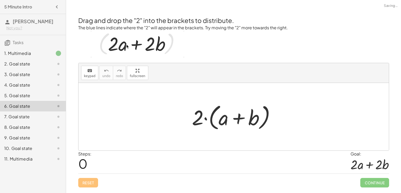
click at [31, 143] on div "8. Goal state" at bounding box center [33, 148] width 66 height 11
